Goal: Navigation & Orientation: Find specific page/section

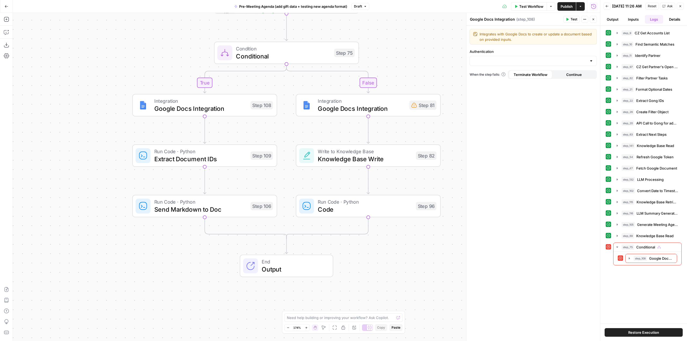
click at [5, 6] on icon "button" at bounding box center [6, 6] width 3 height 2
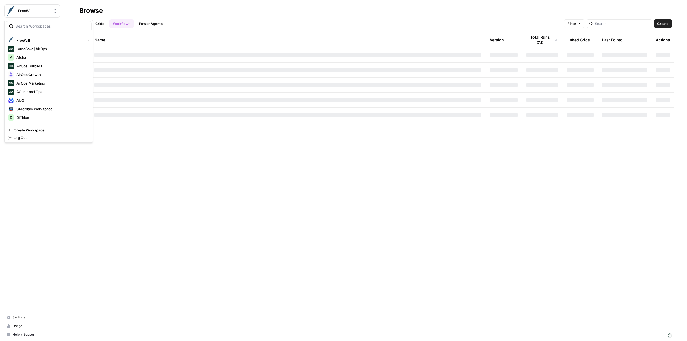
click at [28, 13] on span "FreeWill" at bounding box center [34, 10] width 32 height 5
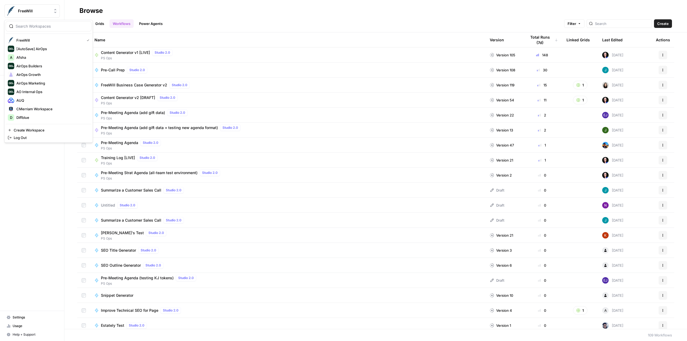
click at [37, 10] on span "FreeWill" at bounding box center [34, 10] width 32 height 5
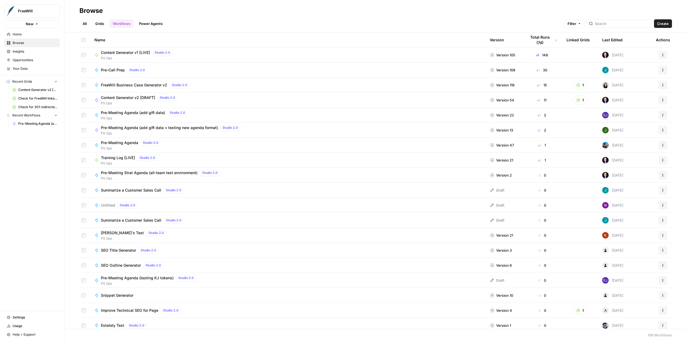
click at [35, 11] on span "FreeWill" at bounding box center [34, 10] width 32 height 5
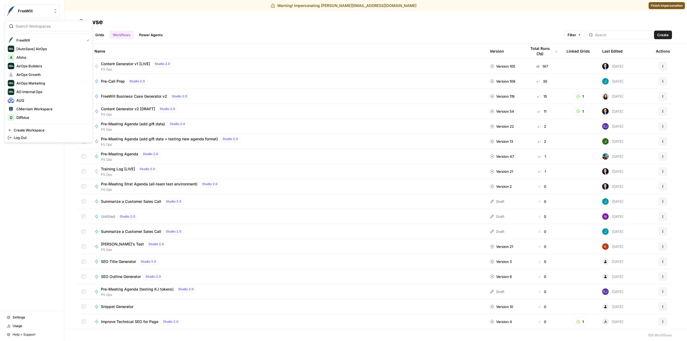
click at [671, 4] on span "Finish impersonation" at bounding box center [667, 5] width 32 height 5
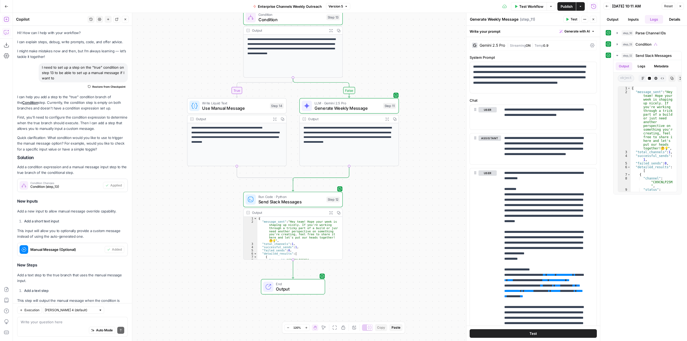
scroll to position [465, 0]
